Goal: Find specific page/section: Find specific page/section

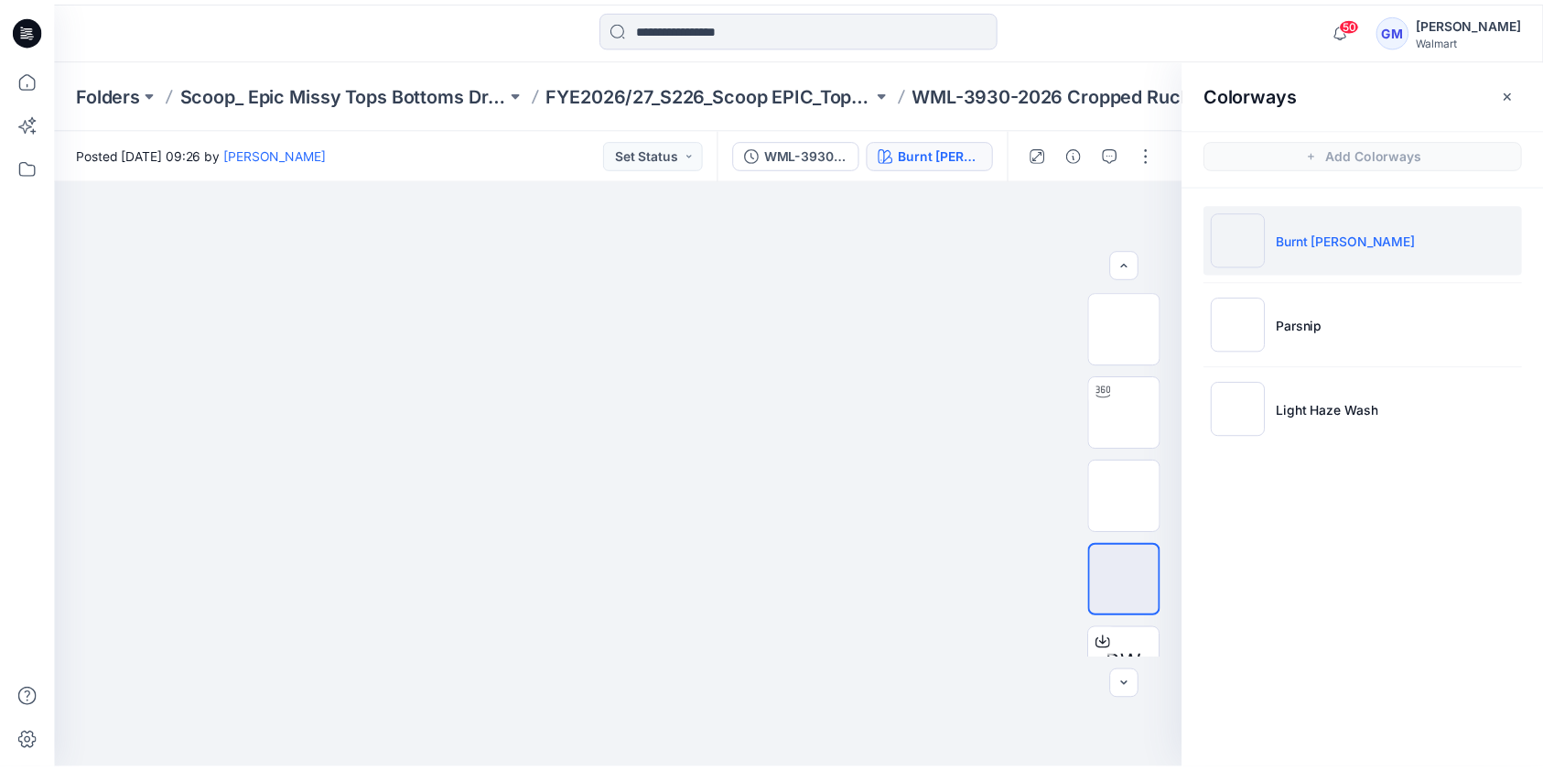
scroll to position [89, 0]
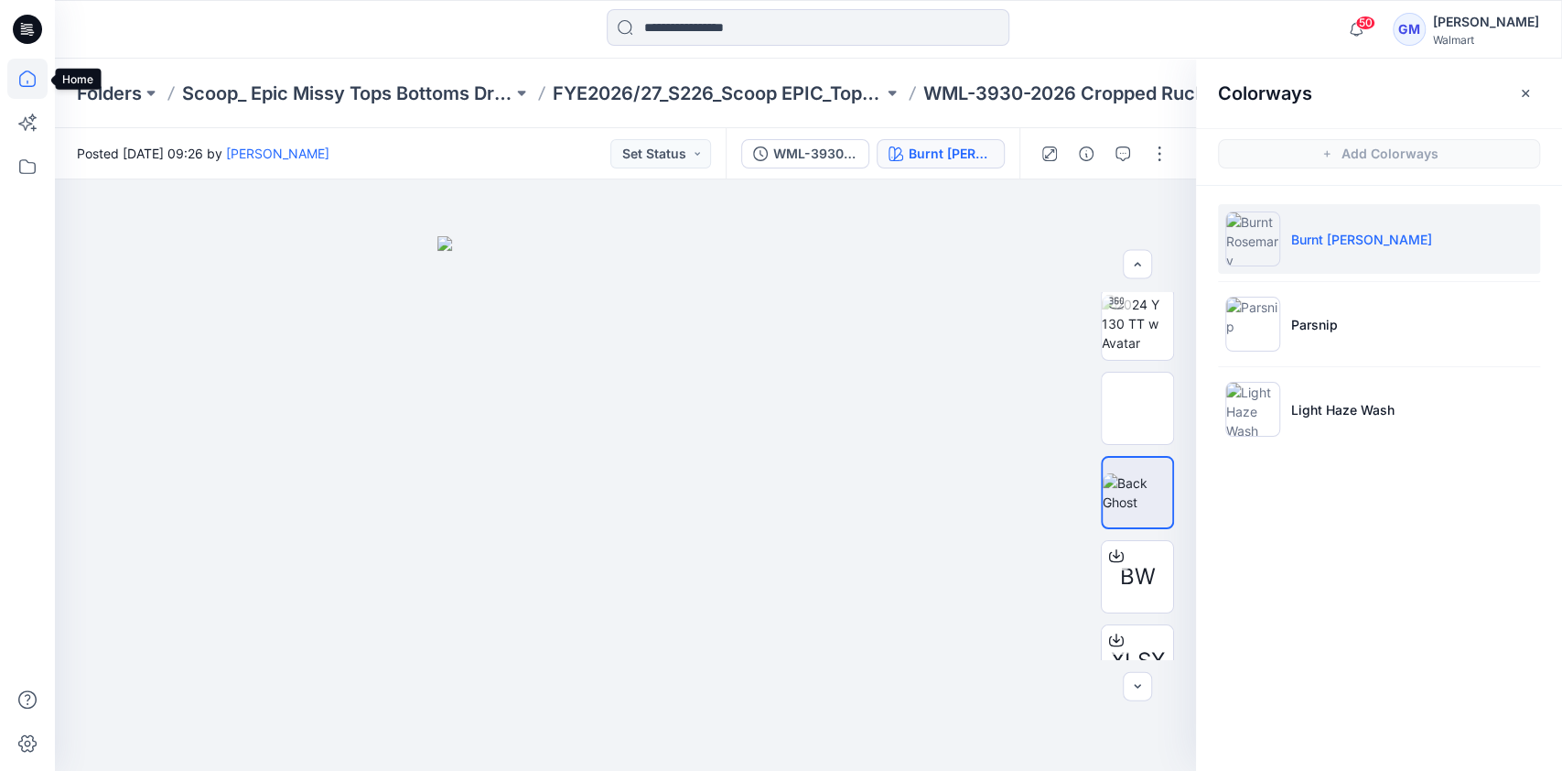
click at [32, 82] on icon at bounding box center [27, 79] width 40 height 40
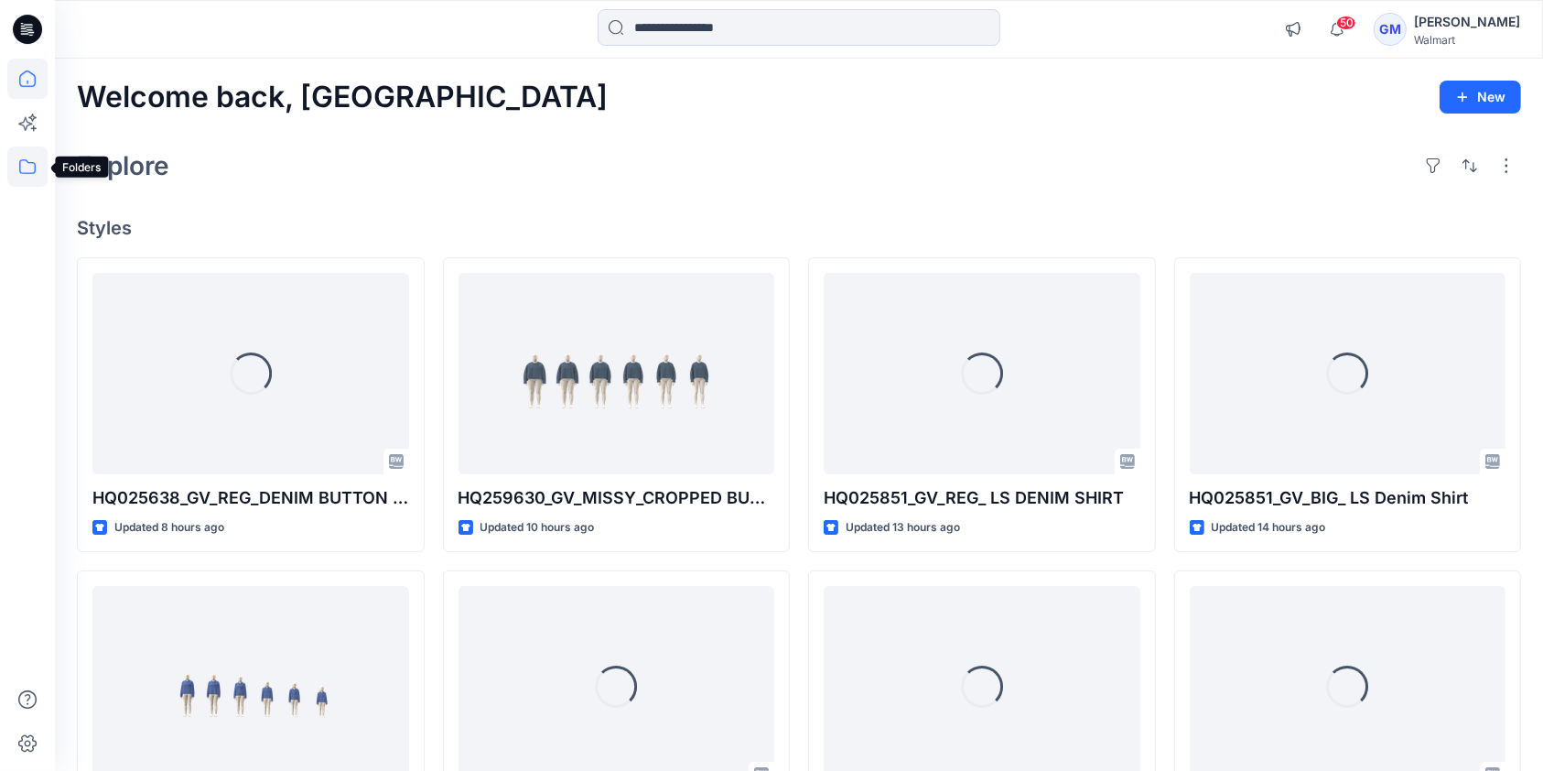
click at [28, 166] on icon at bounding box center [27, 166] width 40 height 40
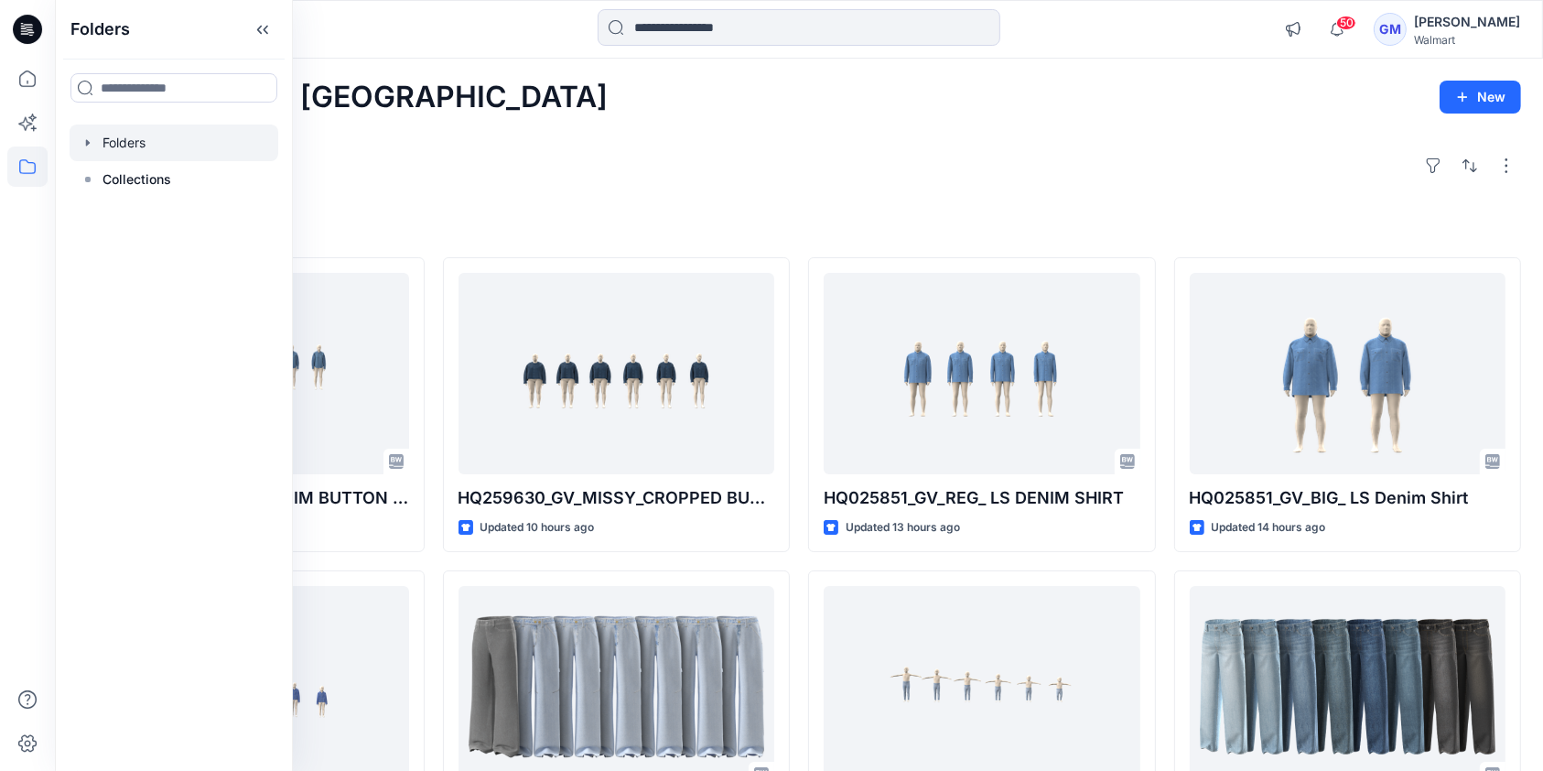
click at [140, 141] on div at bounding box center [174, 142] width 209 height 37
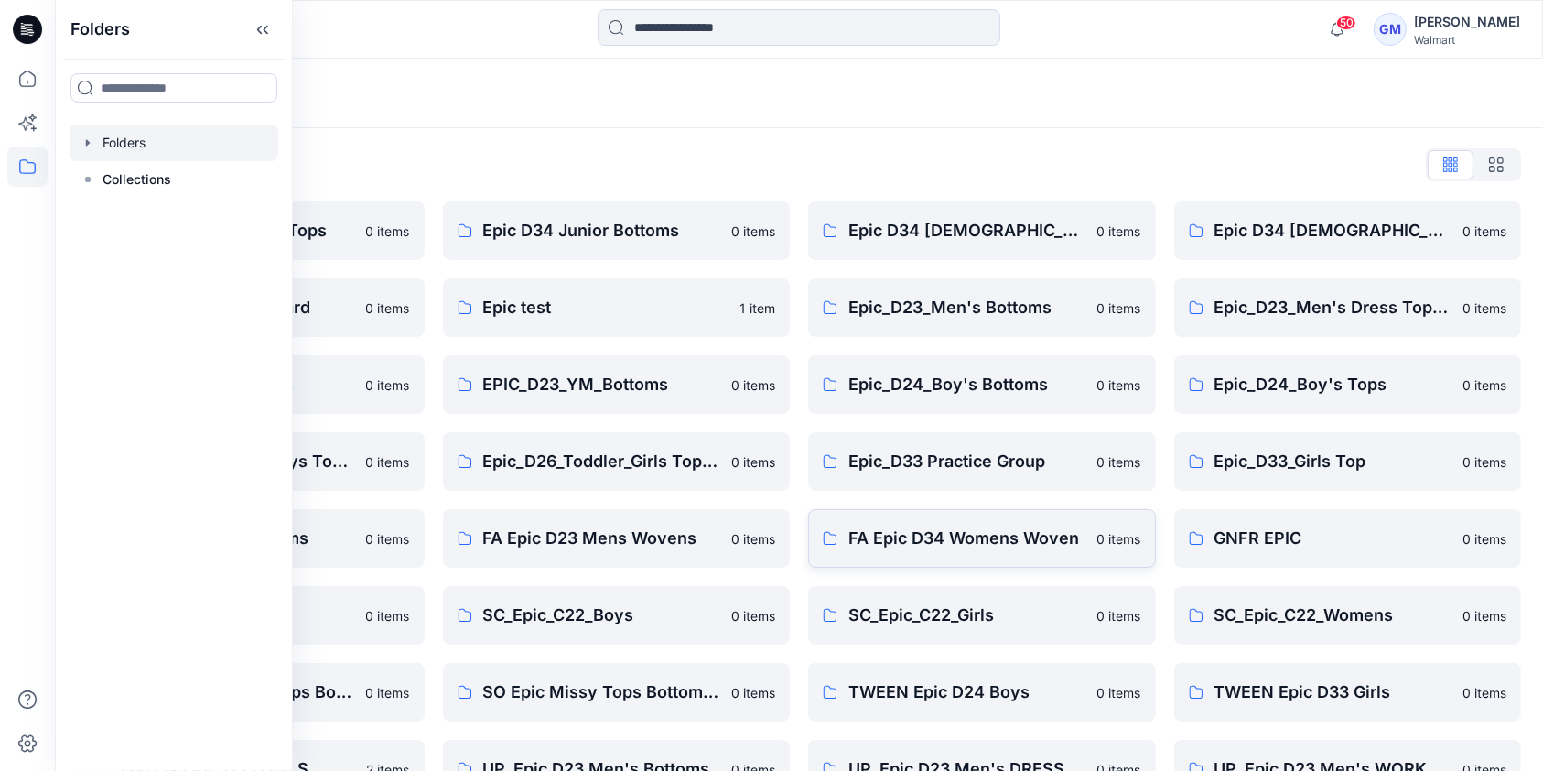
click at [930, 534] on p "FA Epic D34 Womens Woven" at bounding box center [967, 538] width 238 height 26
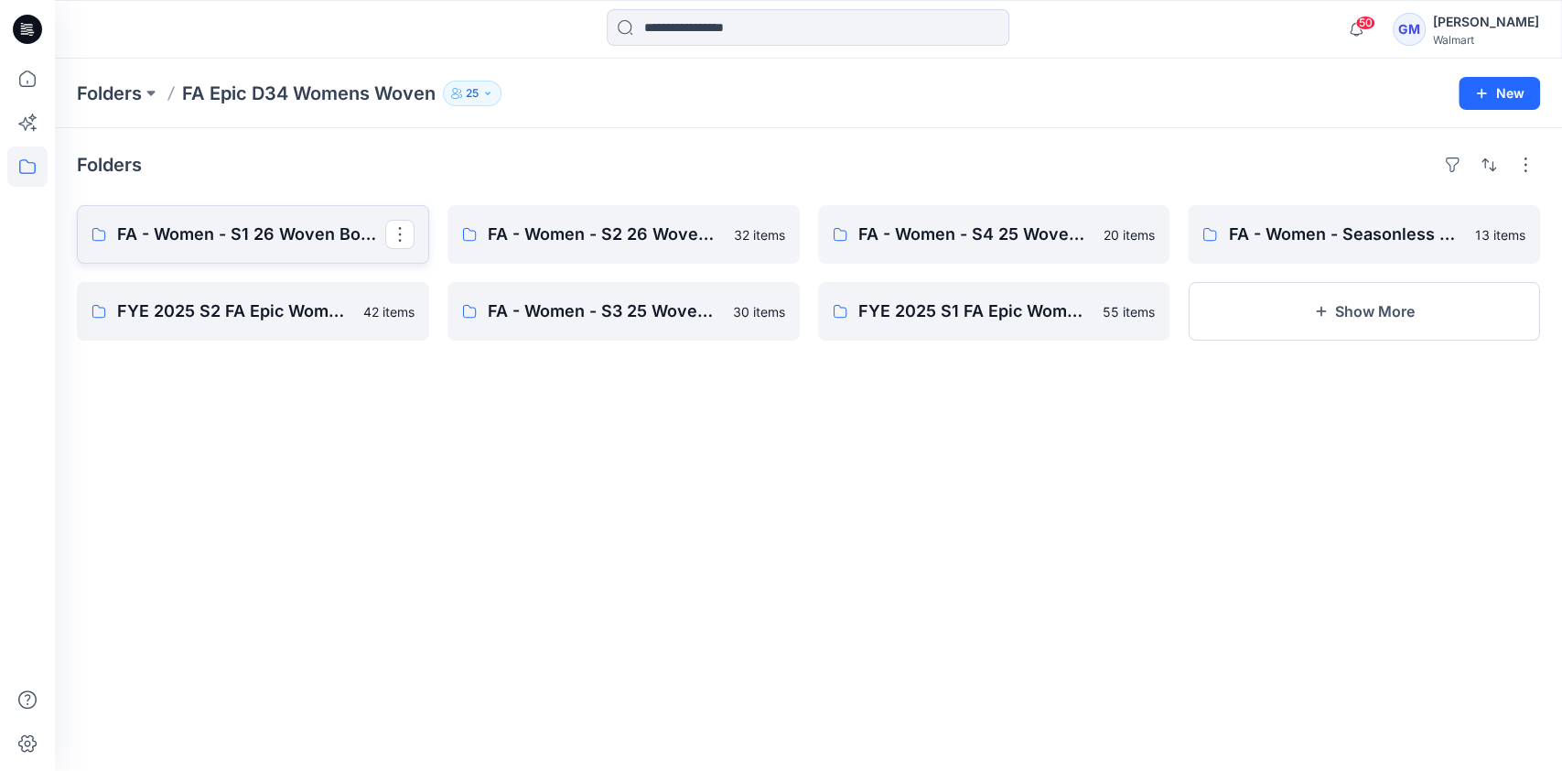
click at [291, 229] on p "FA - Women - S1 26 Woven Board" at bounding box center [251, 234] width 268 height 26
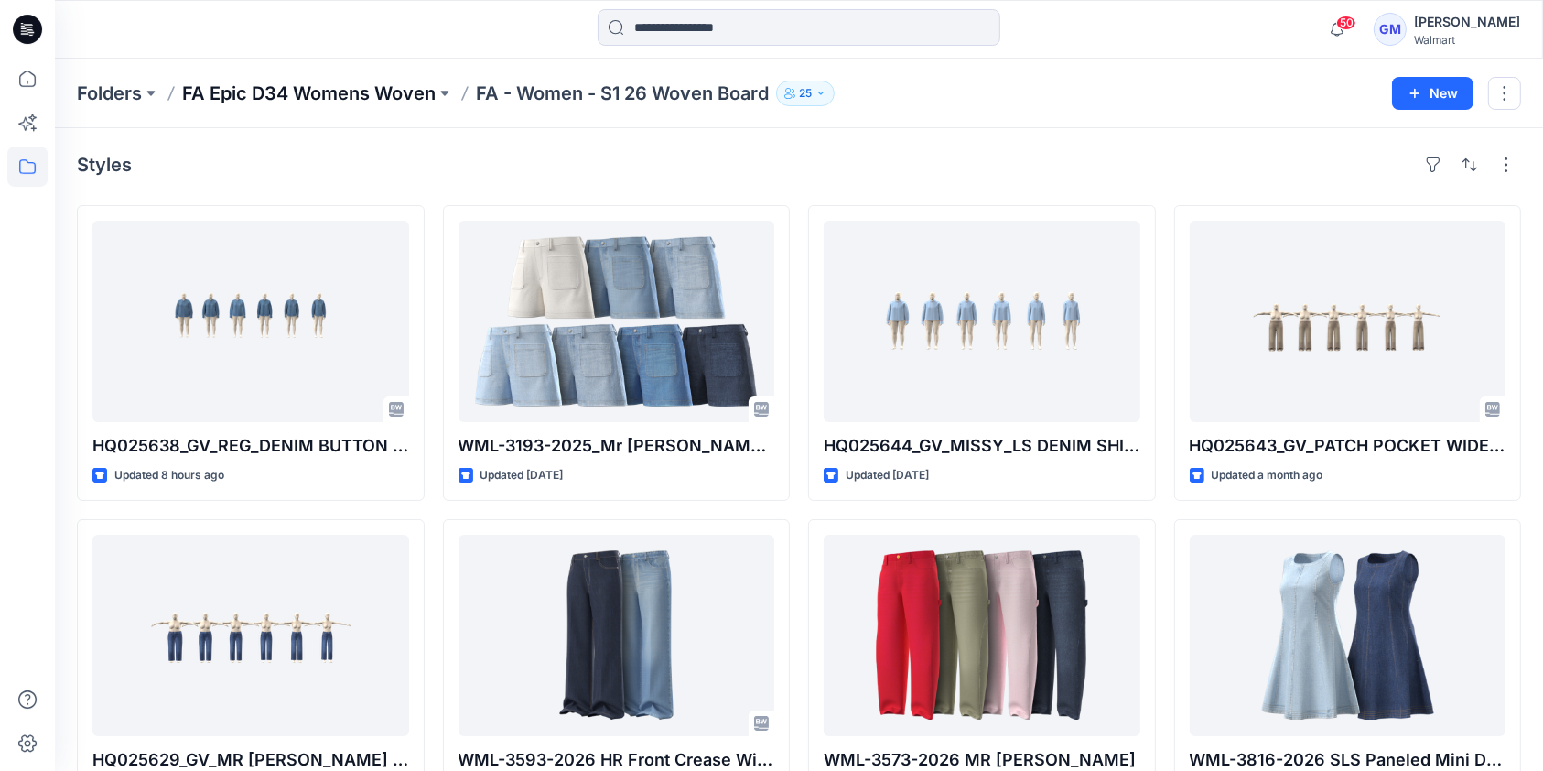
click at [360, 85] on p "FA Epic D34 Womens Woven" at bounding box center [308, 94] width 253 height 26
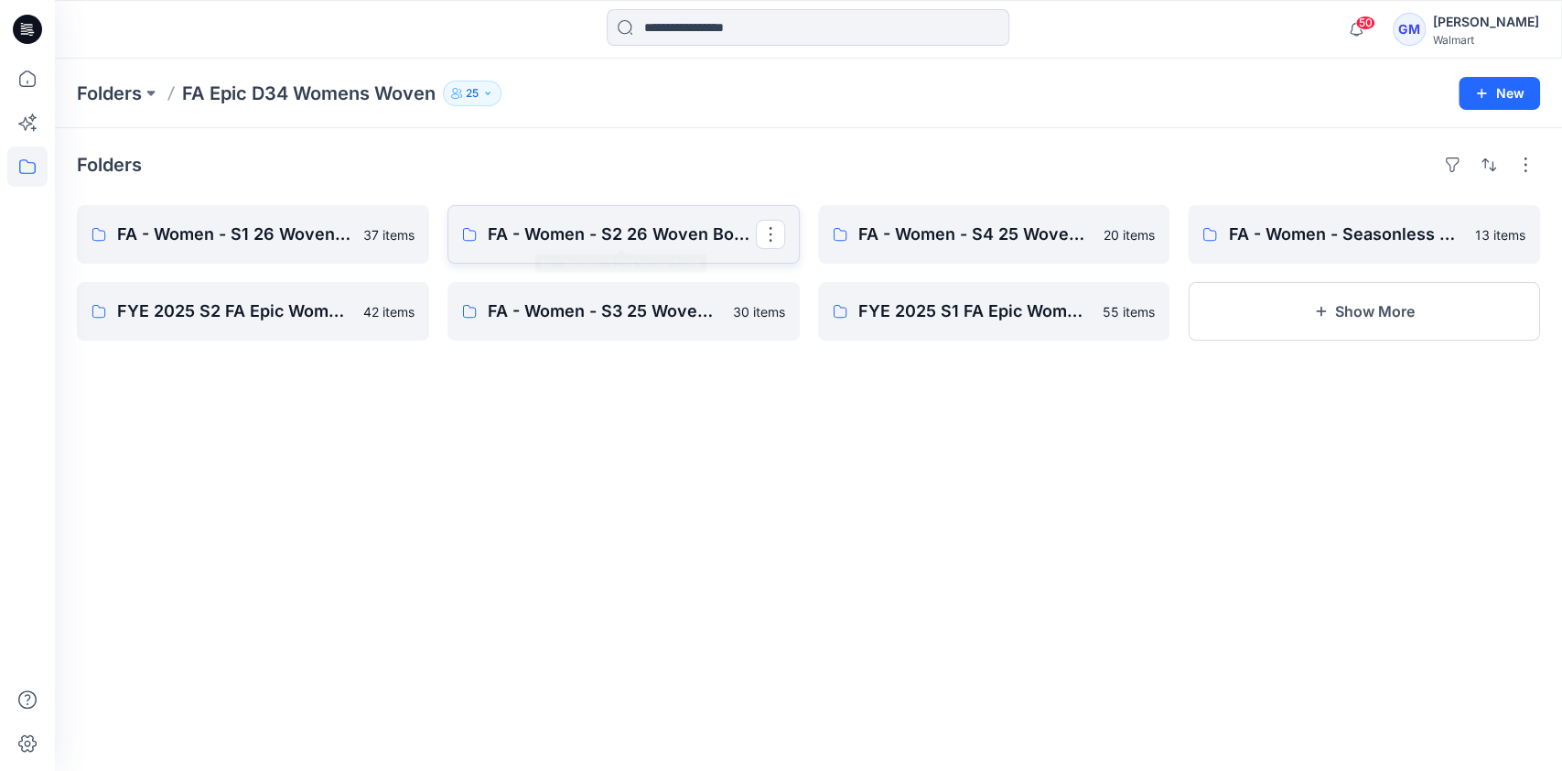
click at [620, 207] on link "FA - Women - S2 26 Woven Board" at bounding box center [623, 234] width 352 height 59
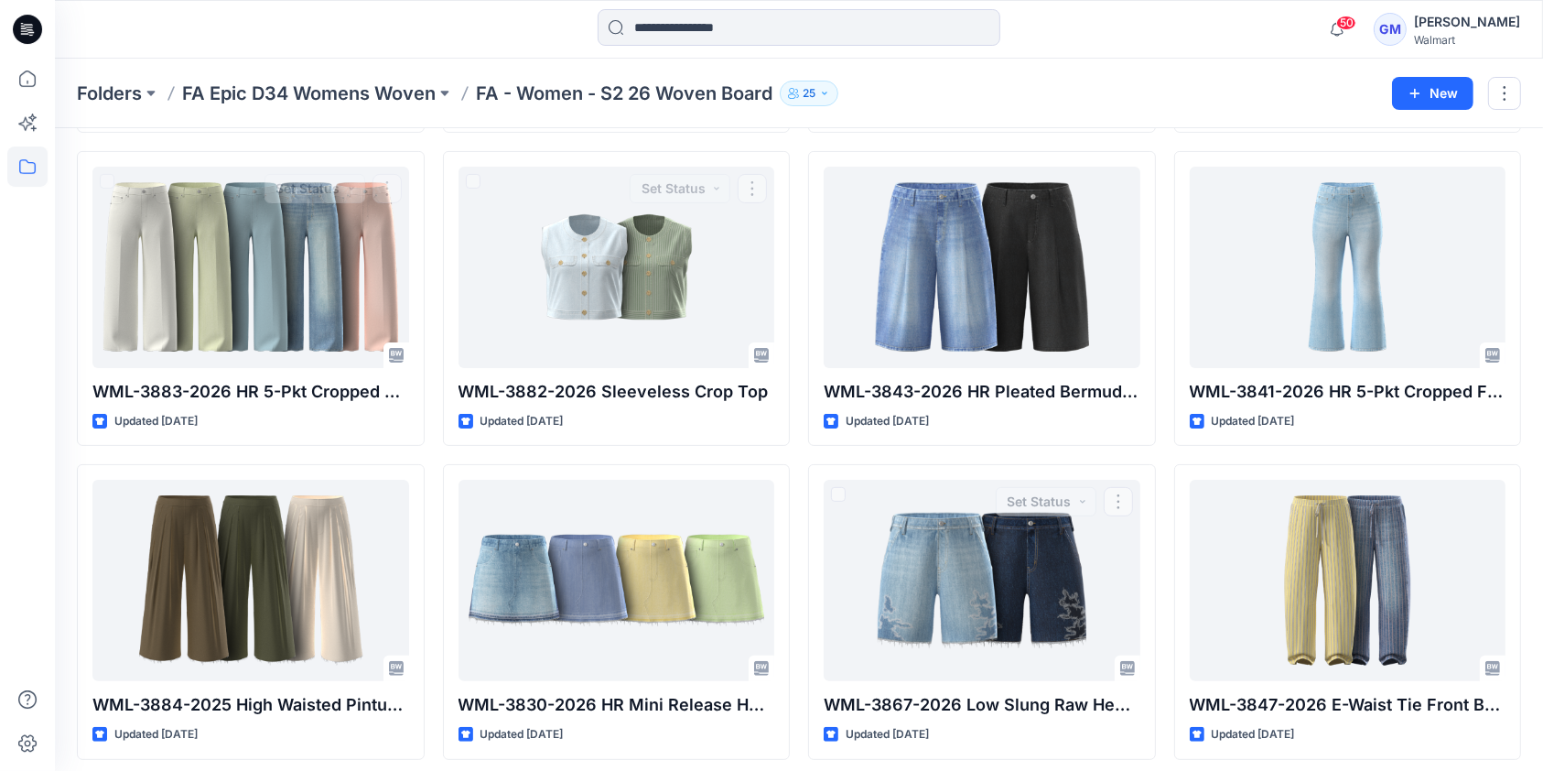
scroll to position [235, 0]
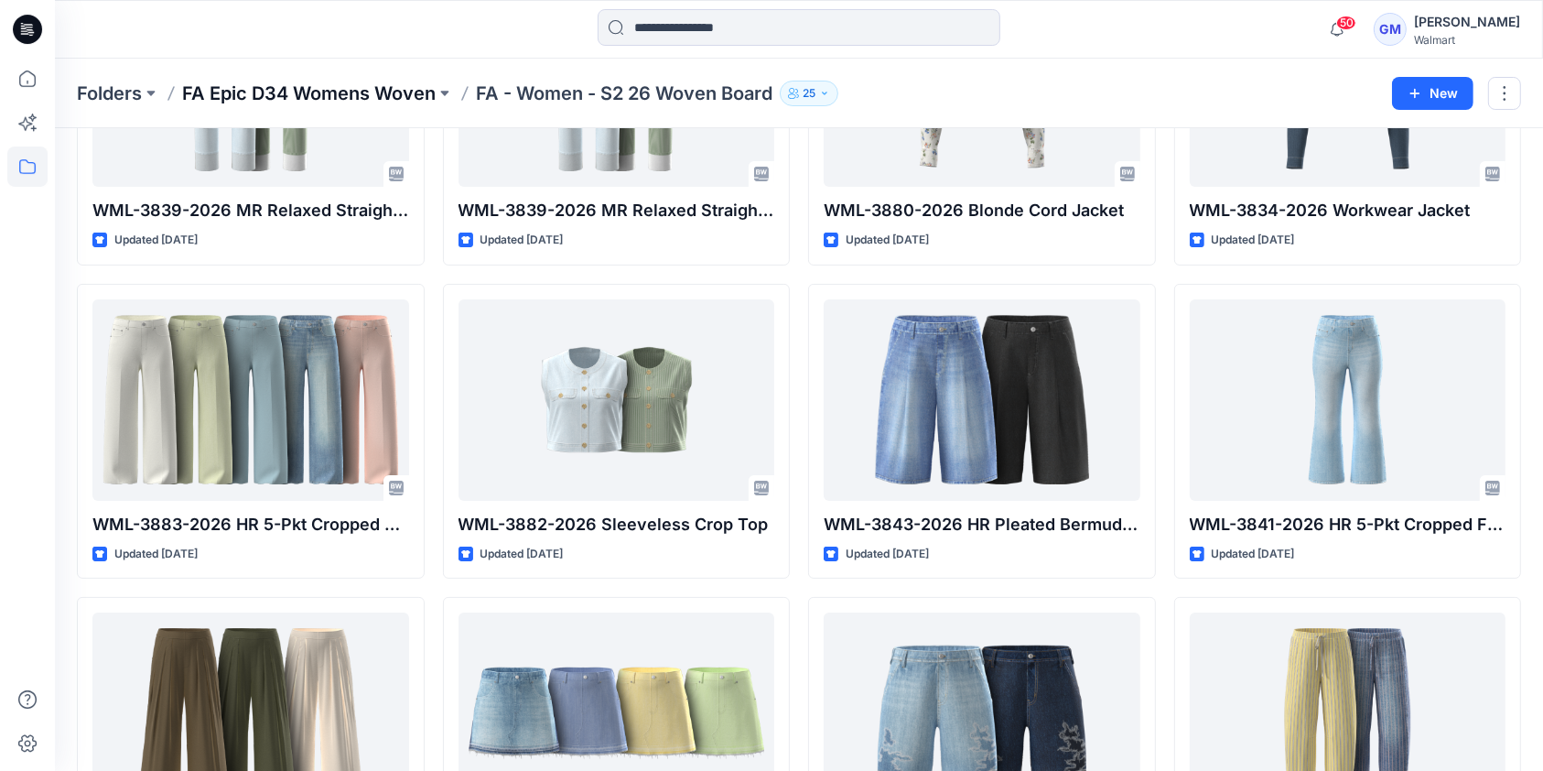
click at [258, 92] on p "FA Epic D34 Womens Woven" at bounding box center [308, 94] width 253 height 26
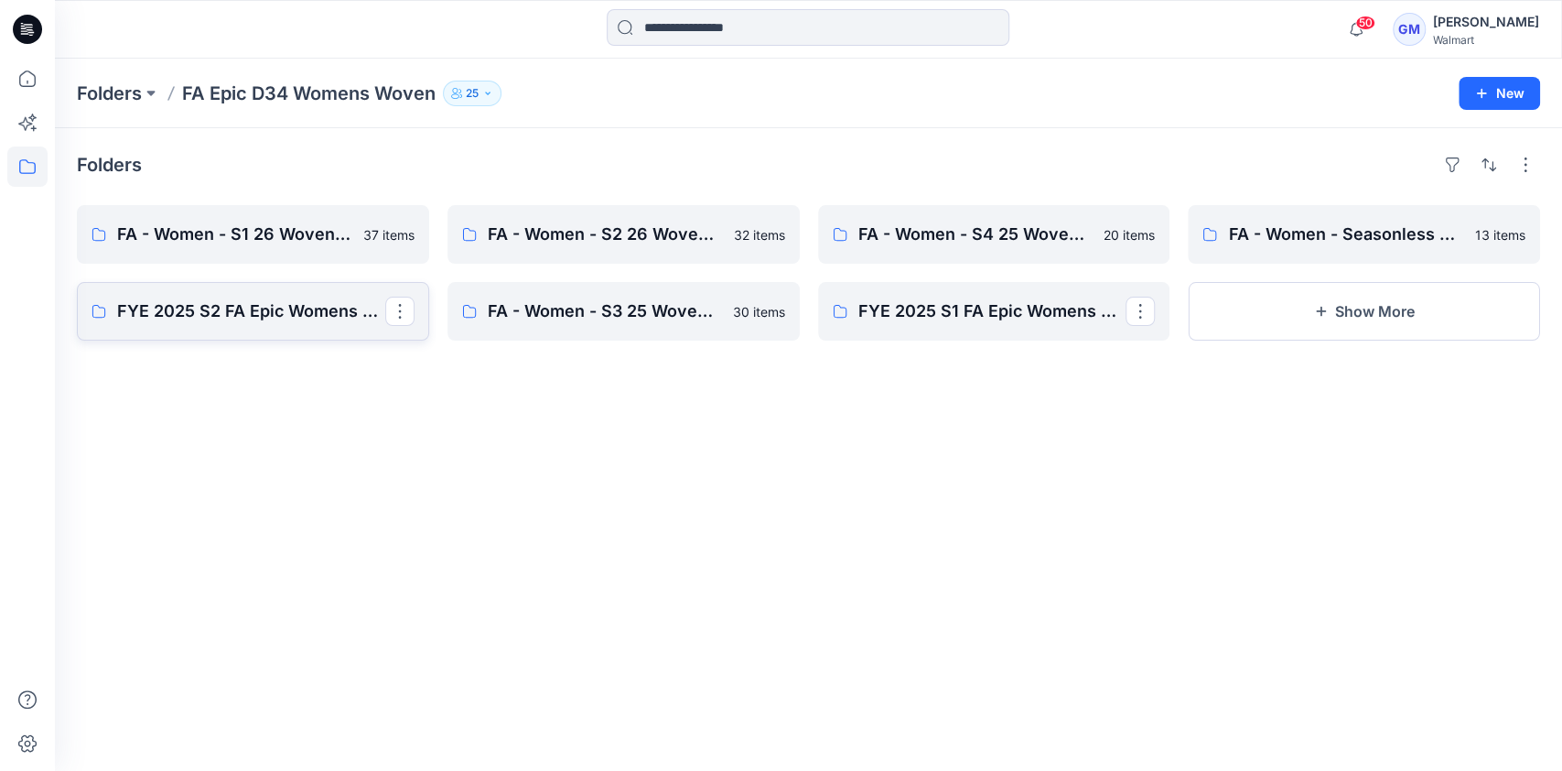
click at [277, 311] on p "FYE 2025 S2 FA Epic Womens Woven Board" at bounding box center [251, 311] width 268 height 26
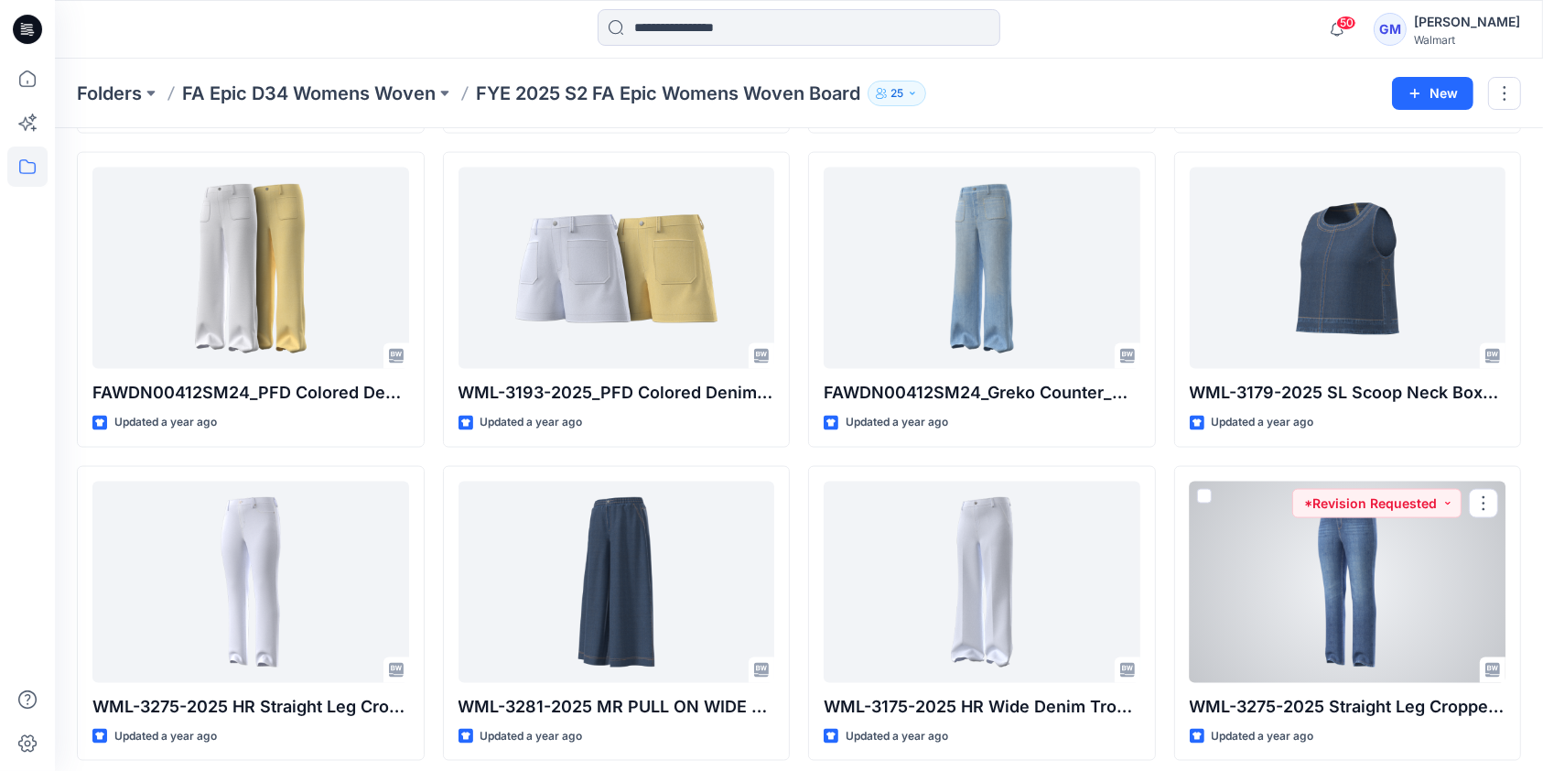
scroll to position [2518, 0]
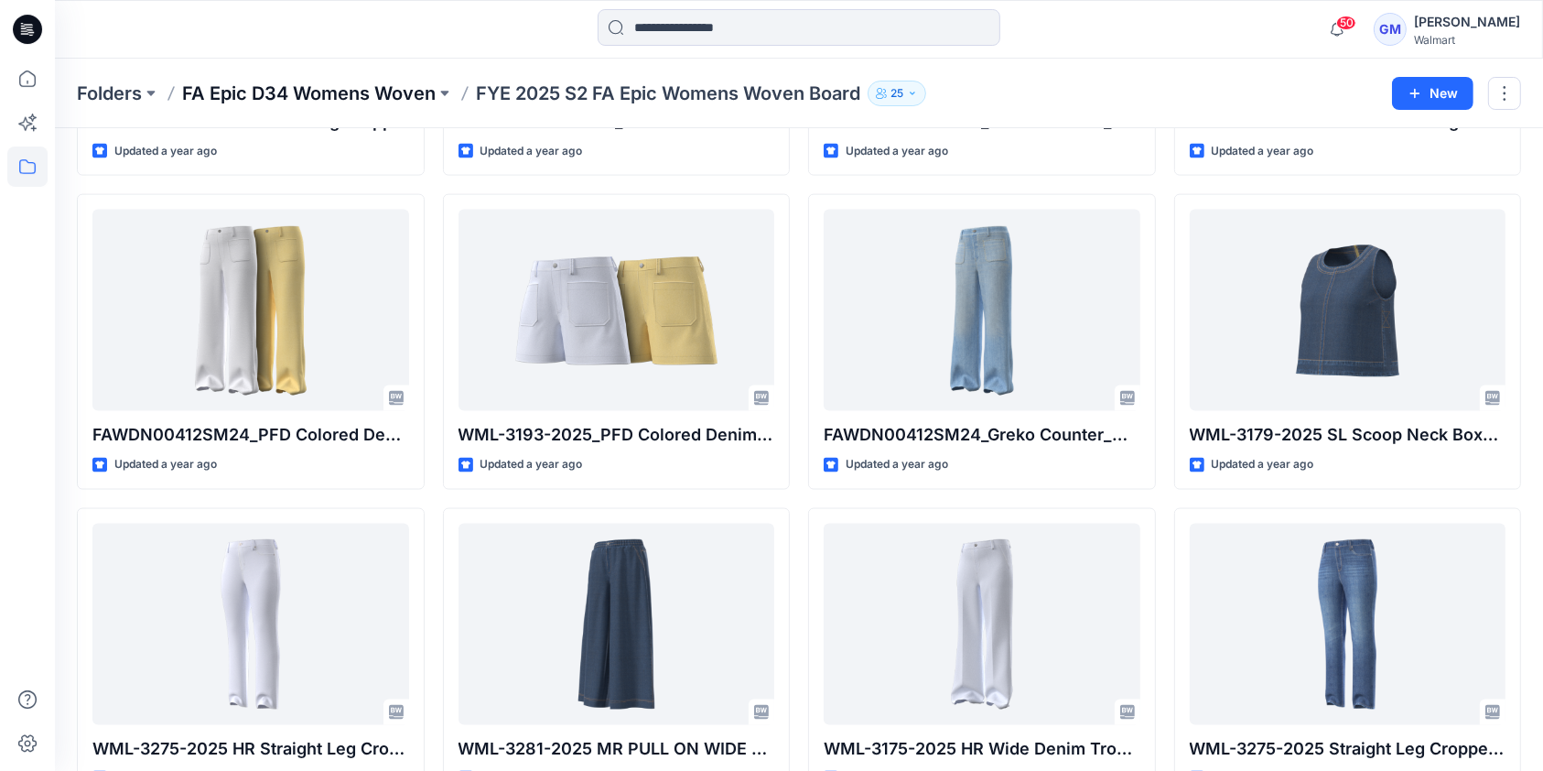
click at [317, 92] on p "FA Epic D34 Womens Woven" at bounding box center [308, 94] width 253 height 26
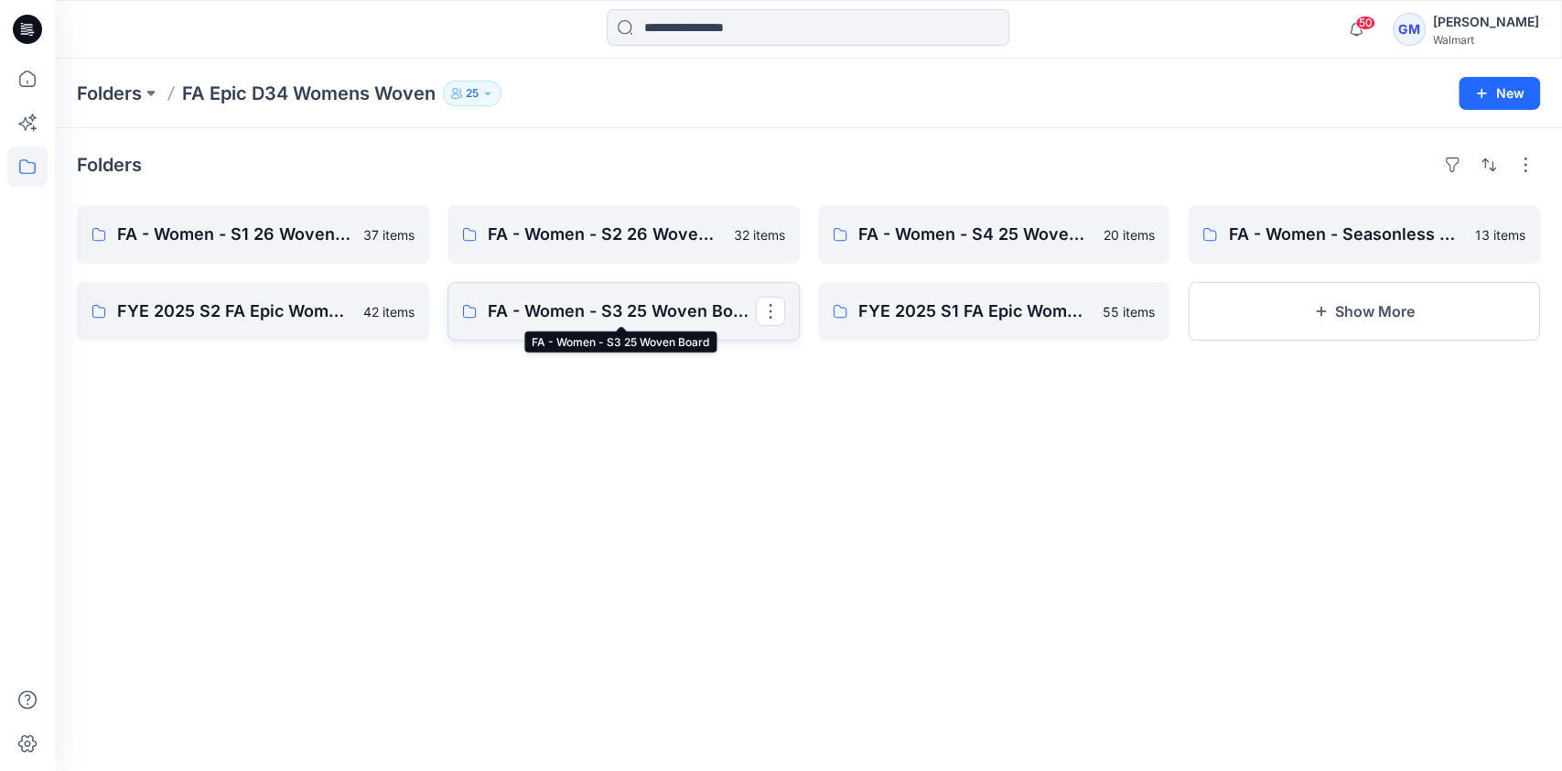
click at [631, 310] on p "FA - Women - S3 25 Woven Board" at bounding box center [622, 311] width 268 height 26
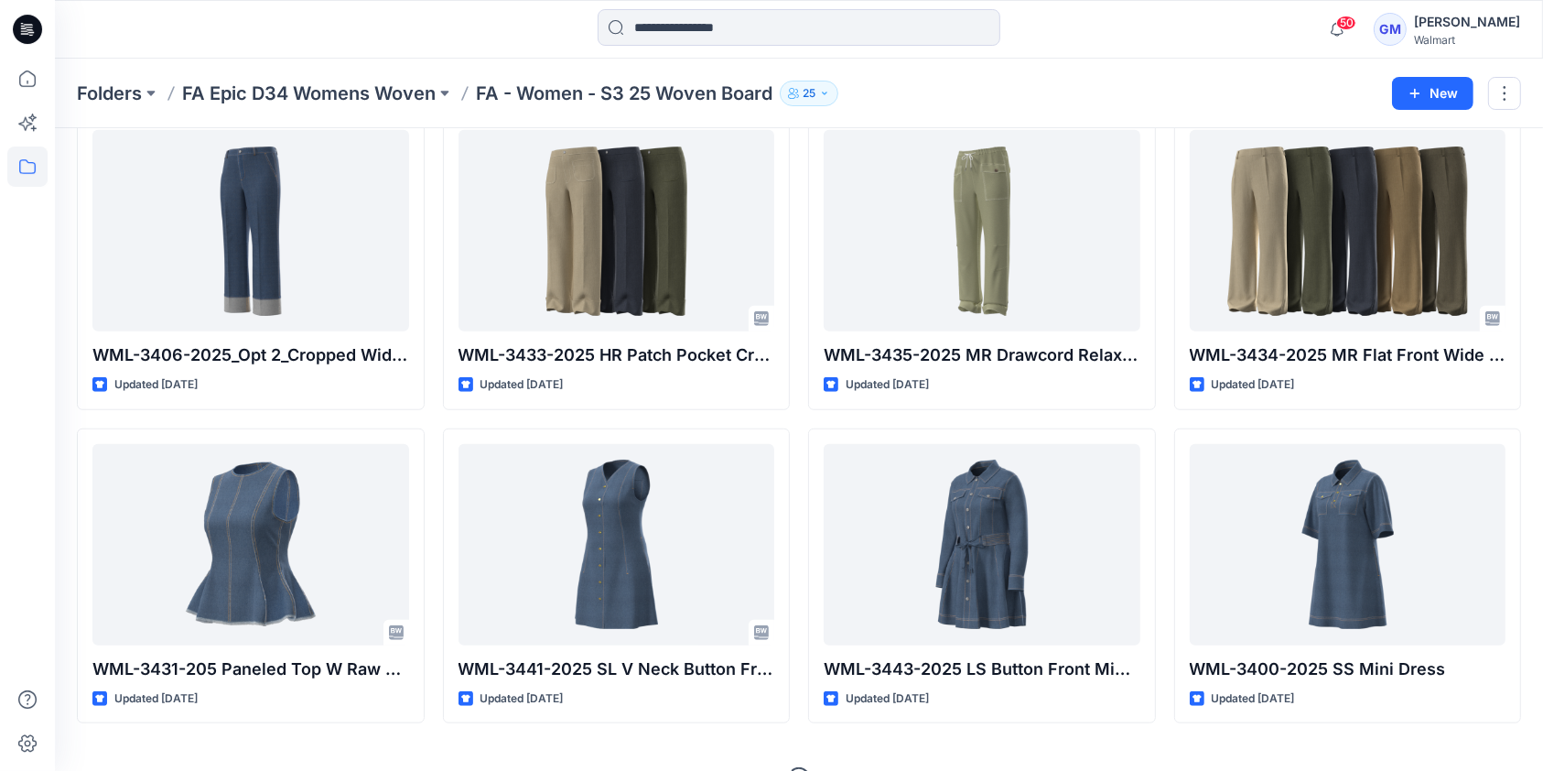
scroll to position [1384, 0]
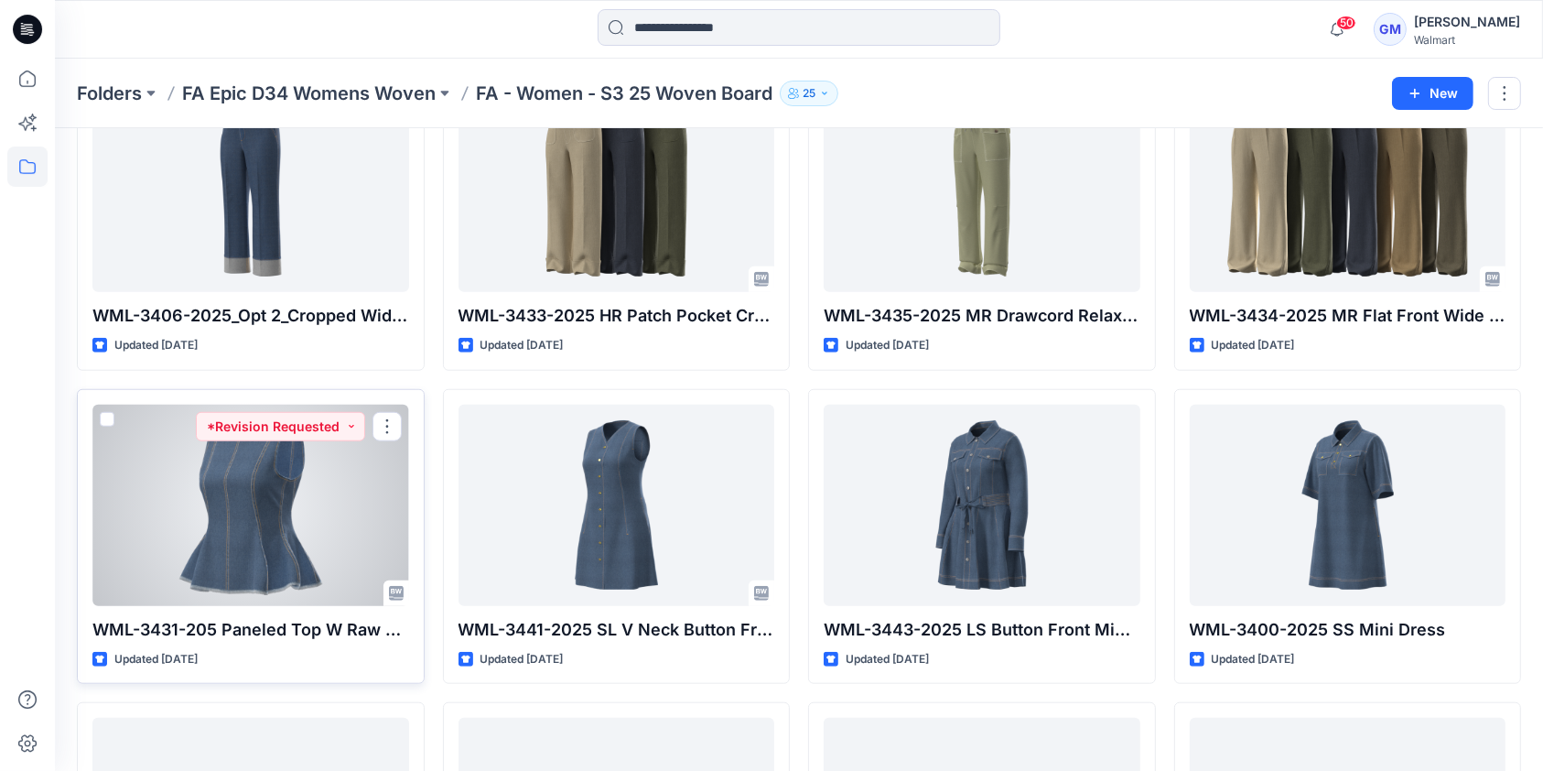
click at [243, 495] on div at bounding box center [250, 504] width 317 height 201
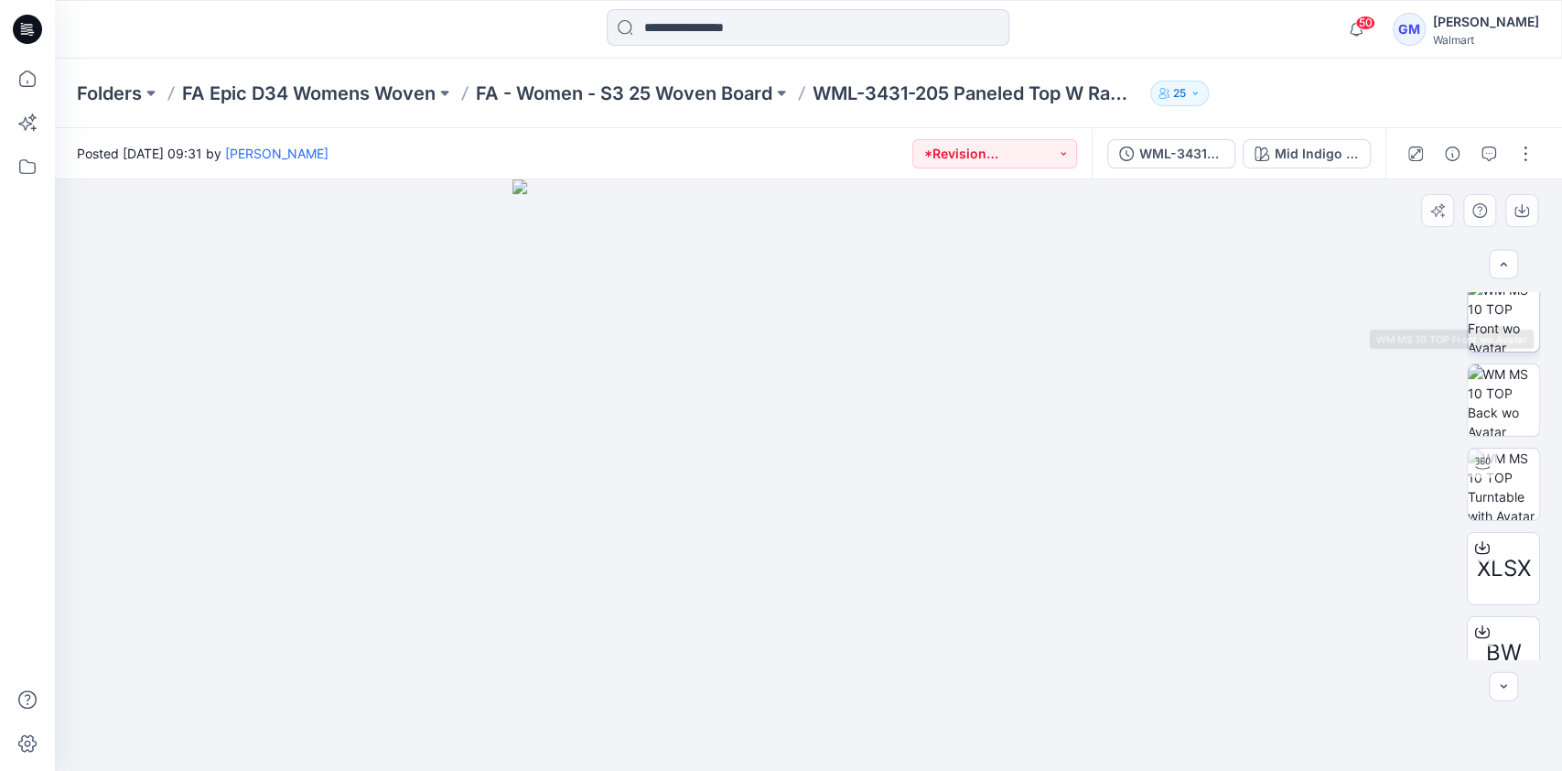
scroll to position [127, 0]
